Goal: Complete application form: Complete application form

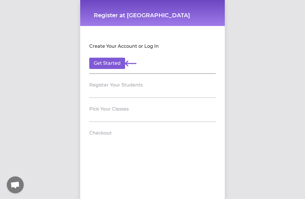
click at [99, 64] on button "Get Started" at bounding box center [107, 63] width 36 height 11
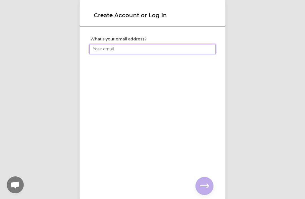
click at [107, 48] on input "What's your email address?" at bounding box center [152, 49] width 127 height 10
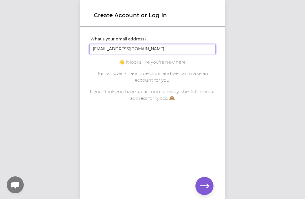
type input "[EMAIL_ADDRESS][DOMAIN_NAME]"
click at [187, 107] on div "What's your email address? [EMAIL_ADDRESS][DOMAIN_NAME] You already have an acc…" at bounding box center [152, 103] width 145 height 153
click at [208, 179] on button "button" at bounding box center [204, 186] width 18 height 18
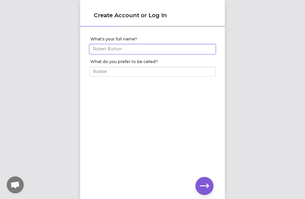
click at [153, 52] on input "What's your full name?" at bounding box center [152, 49] width 127 height 10
type input "[PERSON_NAME]"
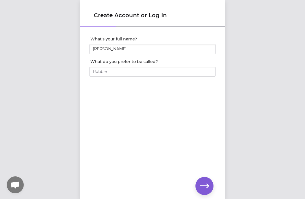
click at [122, 80] on div at bounding box center [152, 79] width 127 height 5
click at [147, 76] on input "What do you prefer to be called?" at bounding box center [152, 72] width 127 height 10
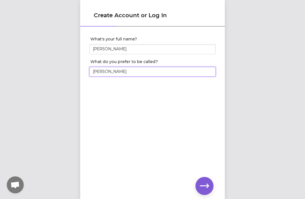
type input "[PERSON_NAME]"
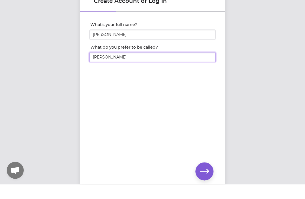
scroll to position [18, 0]
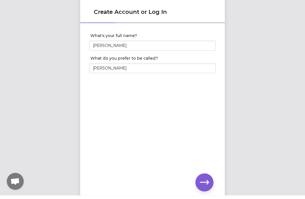
click at [204, 177] on button "button" at bounding box center [204, 186] width 18 height 18
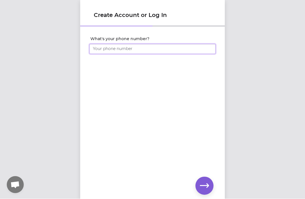
click at [105, 44] on input "What's your phone number?" at bounding box center [152, 49] width 127 height 10
type input "[PHONE_NUMBER]"
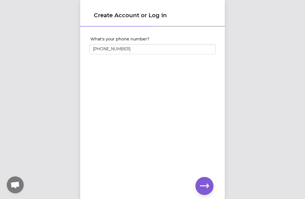
click at [204, 181] on icon "button" at bounding box center [204, 185] width 9 height 9
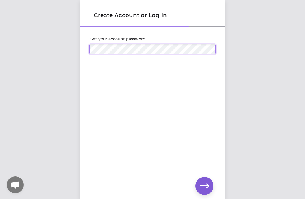
click input "submit" at bounding box center [0, 0] width 0 height 0
click at [204, 187] on icon "button" at bounding box center [204, 185] width 9 height 9
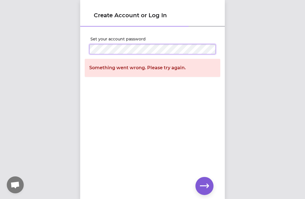
click input "submit" at bounding box center [0, 0] width 0 height 0
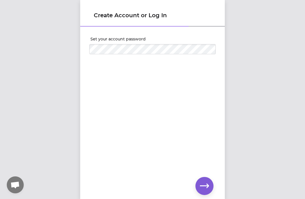
click at [170, 90] on div "Set your account password" at bounding box center [152, 103] width 145 height 153
click at [206, 182] on icon "button" at bounding box center [204, 185] width 9 height 9
click at [203, 184] on icon "button" at bounding box center [204, 185] width 9 height 9
click at [202, 184] on icon "button" at bounding box center [204, 185] width 9 height 9
click at [207, 185] on icon "button" at bounding box center [204, 186] width 9 height 4
